Goal: Transaction & Acquisition: Purchase product/service

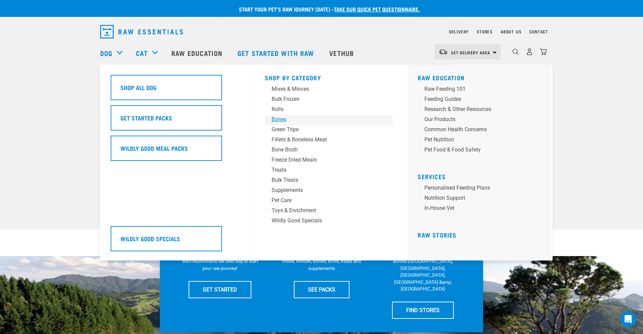
click at [283, 121] on div "Bones" at bounding box center [324, 119] width 105 height 8
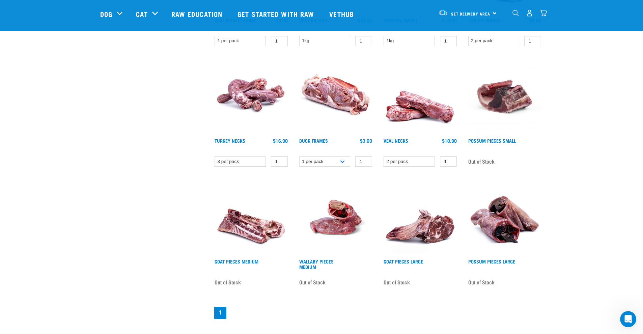
scroll to position [534, 0]
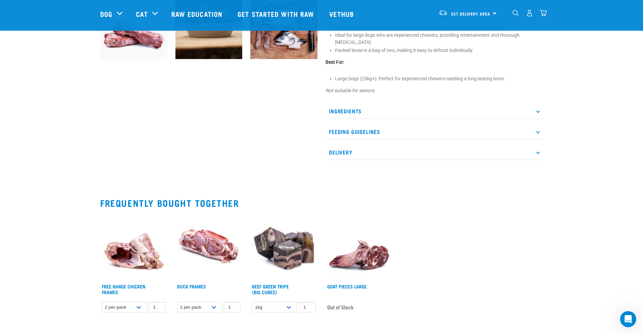
scroll to position [282, 0]
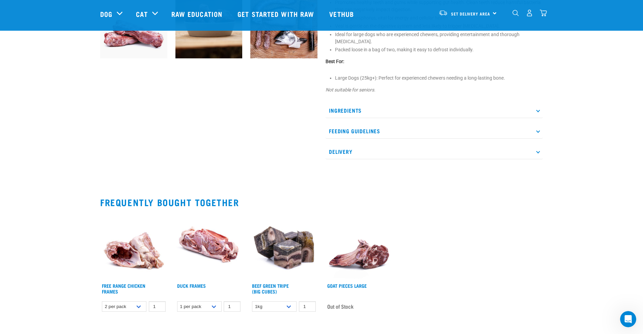
click at [344, 152] on p "Delivery" at bounding box center [434, 151] width 217 height 15
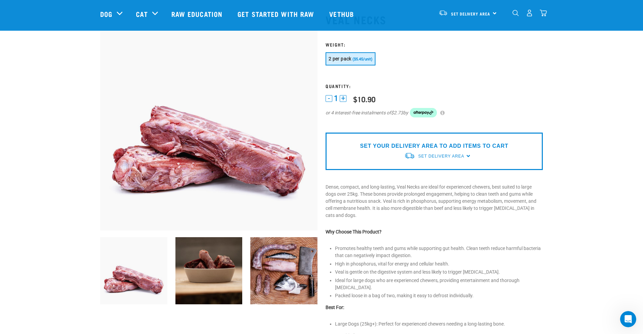
scroll to position [36, 0]
click at [451, 155] on span "Set Delivery Area" at bounding box center [442, 156] width 46 height 5
click at [431, 169] on link "[GEOGRAPHIC_DATA]" at bounding box center [437, 171] width 67 height 11
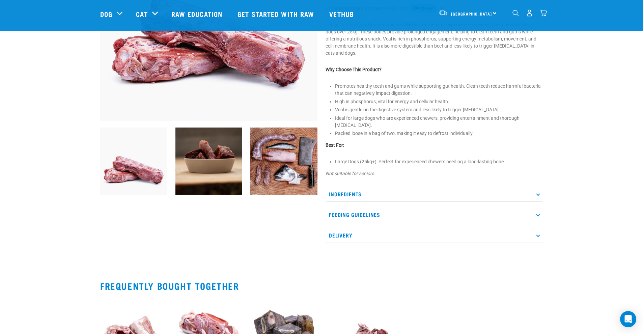
scroll to position [147, 0]
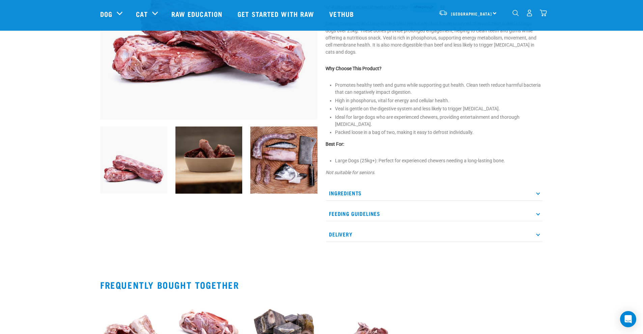
click at [367, 189] on p "Ingredients" at bounding box center [434, 193] width 217 height 15
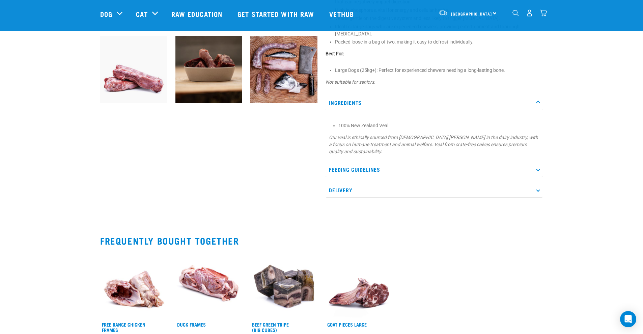
scroll to position [238, 0]
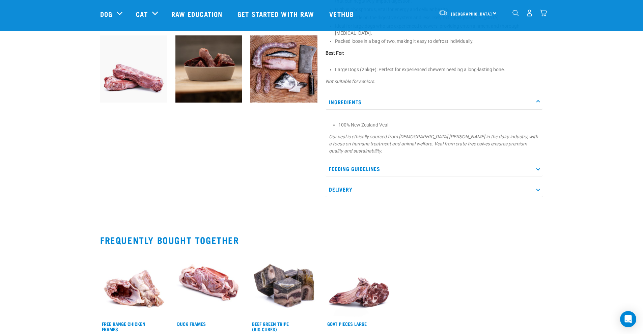
click at [393, 164] on p "Feeding Guidelines" at bounding box center [434, 168] width 217 height 15
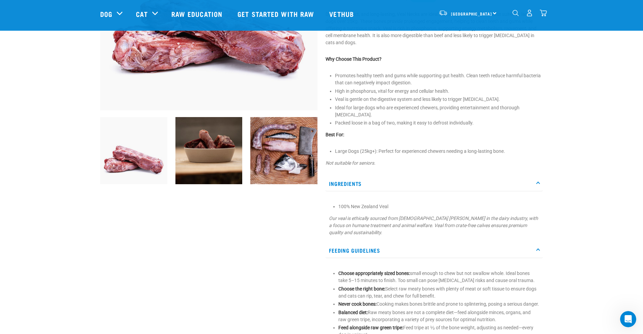
scroll to position [157, 0]
